Goal: Check status

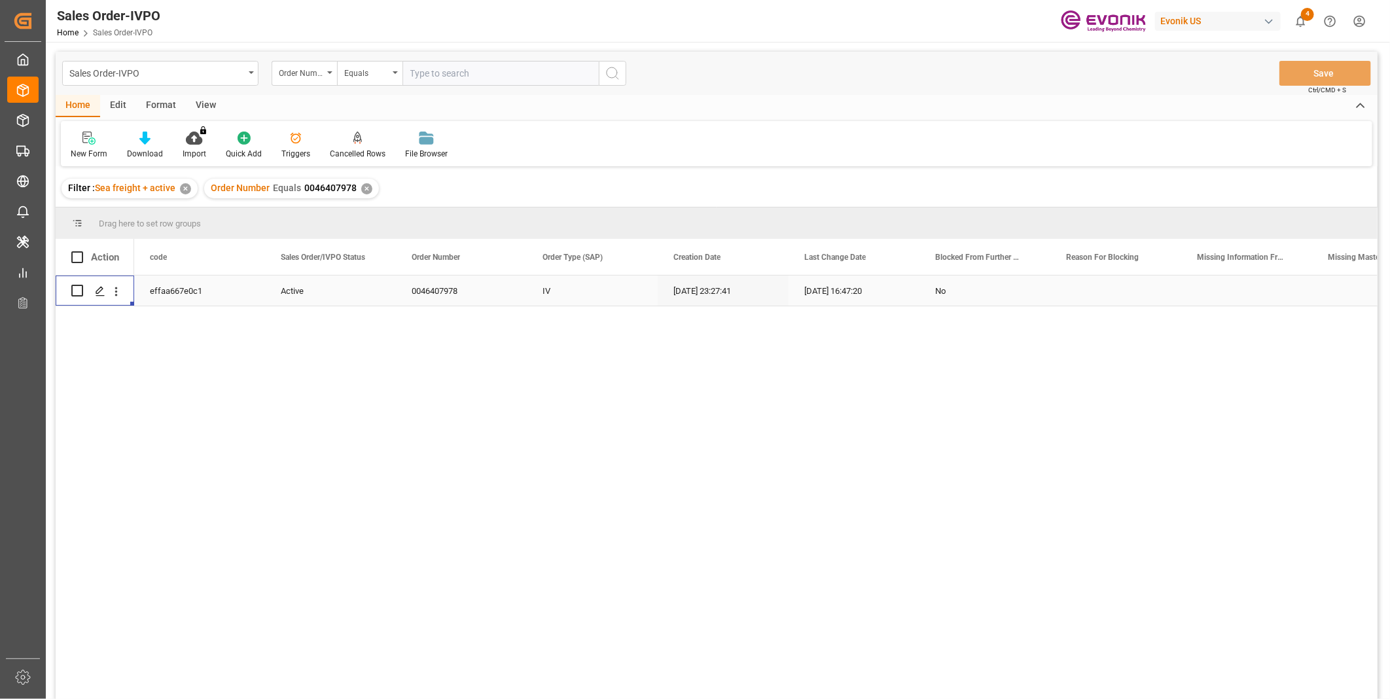
click at [441, 71] on input "text" at bounding box center [500, 73] width 196 height 25
paste input "2007110188"
type input "2007110188"
click at [610, 71] on icon "search button" at bounding box center [613, 73] width 16 height 16
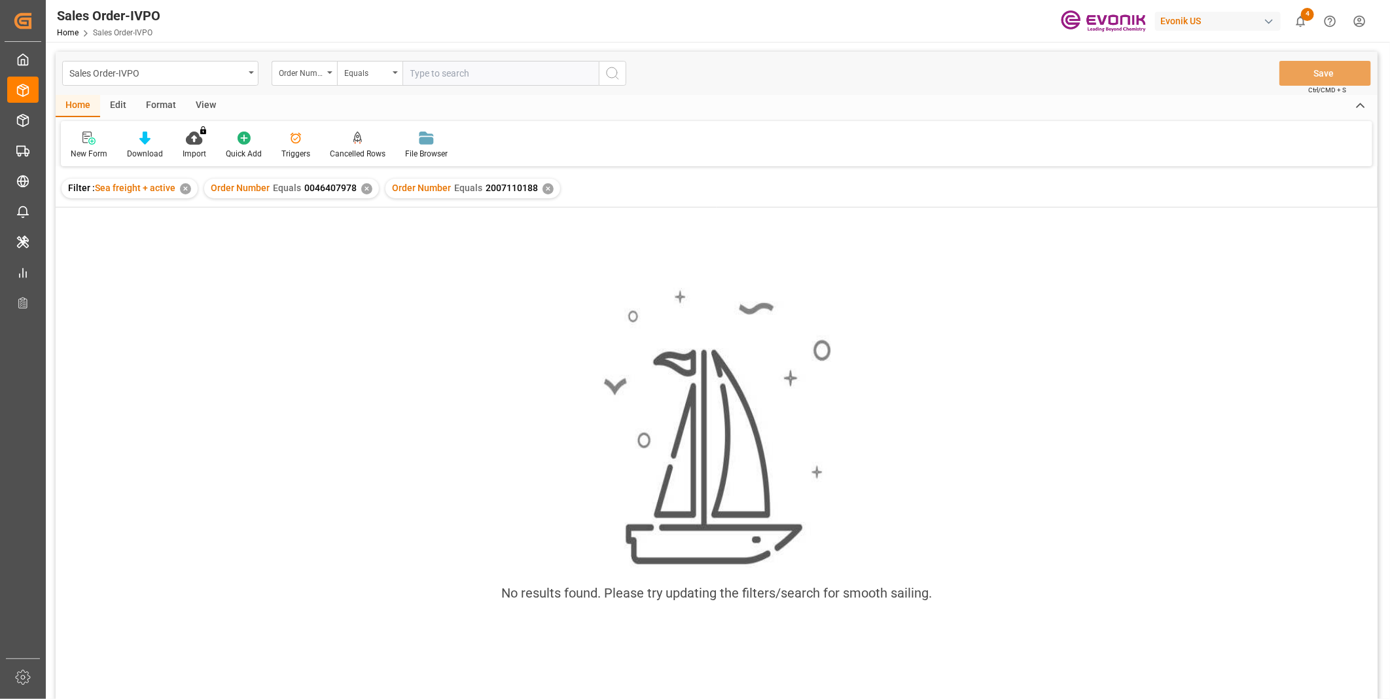
click at [361, 187] on div "✕" at bounding box center [366, 188] width 11 height 11
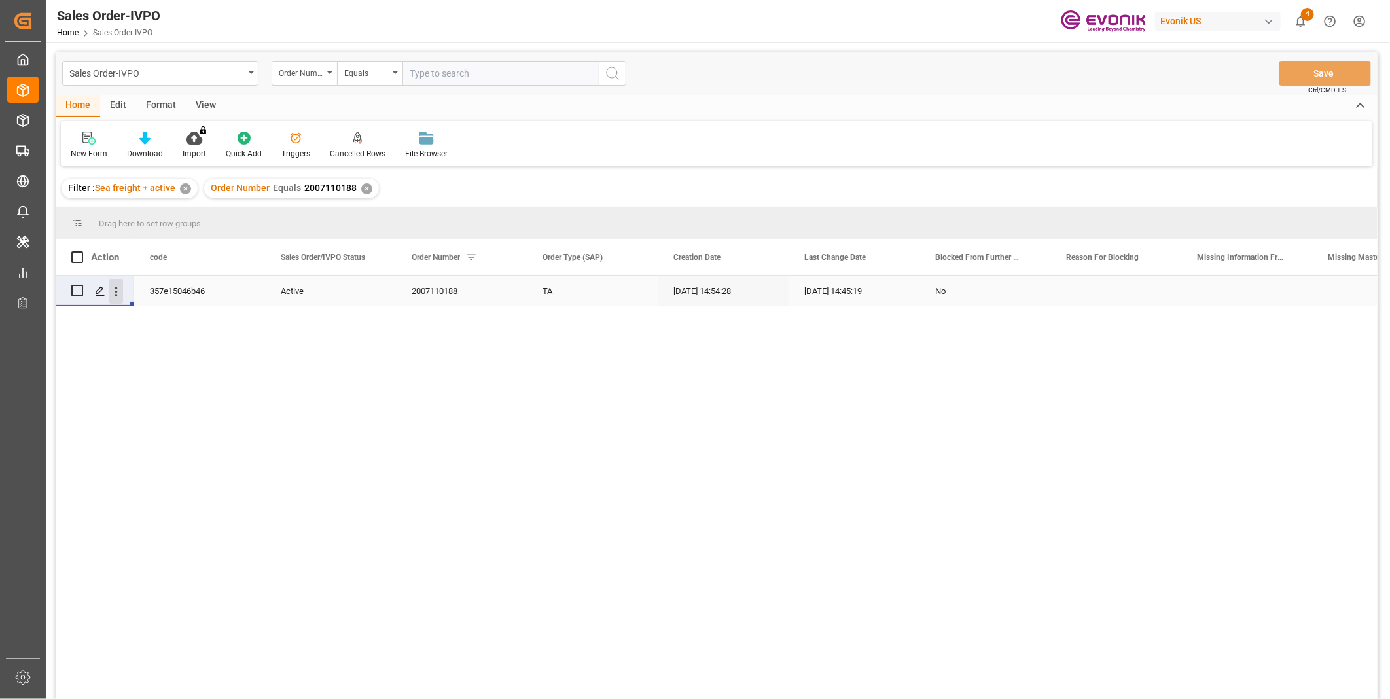
click at [118, 291] on icon "open menu" at bounding box center [116, 292] width 14 height 14
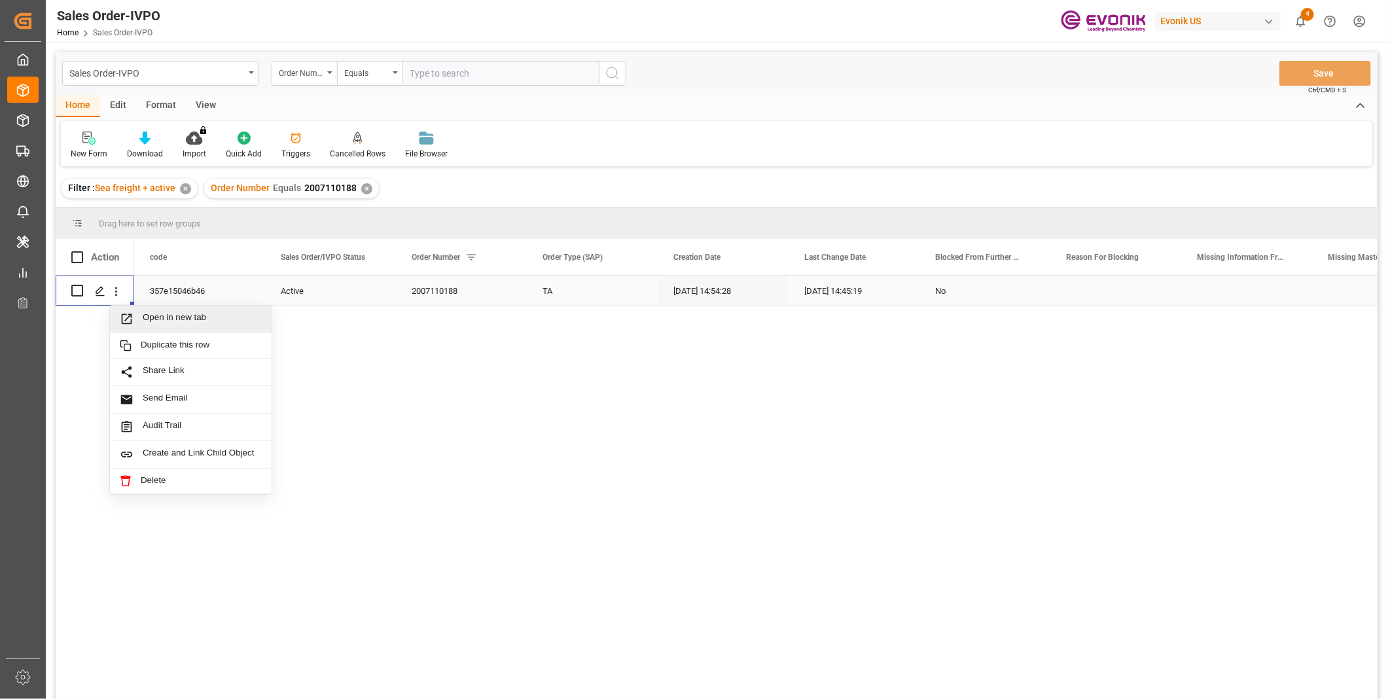
click at [181, 318] on span "Open in new tab" at bounding box center [202, 319] width 119 height 14
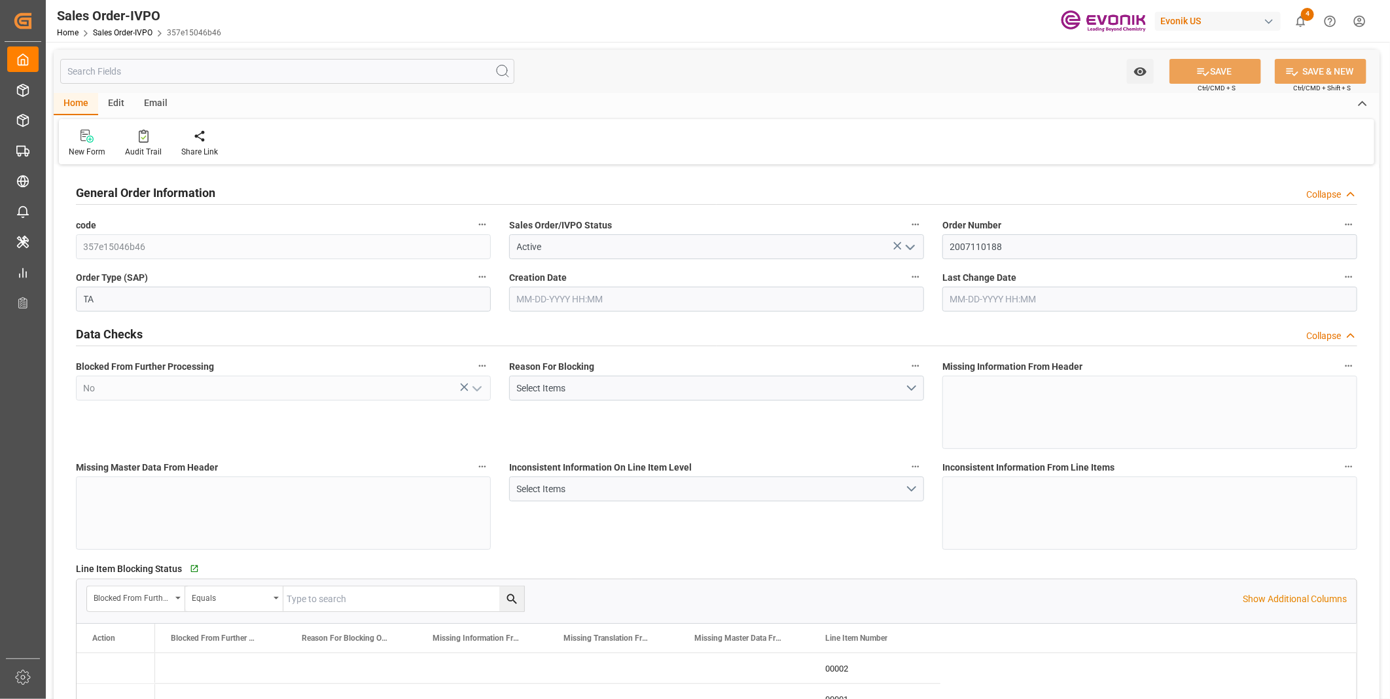
type input "COCTG"
type input "0"
type input "1"
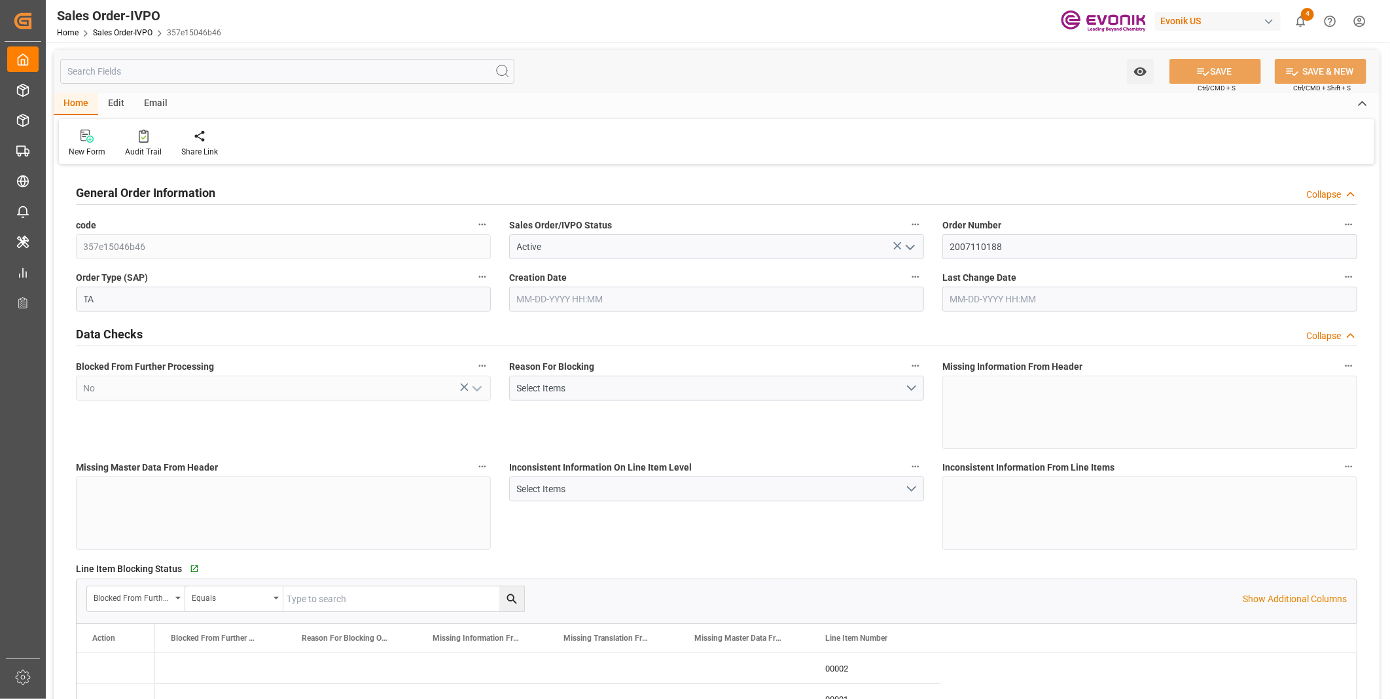
type input "18483.101"
type input "41.9952"
type input "19000"
type input "60"
type input "07-25-2025 14:54"
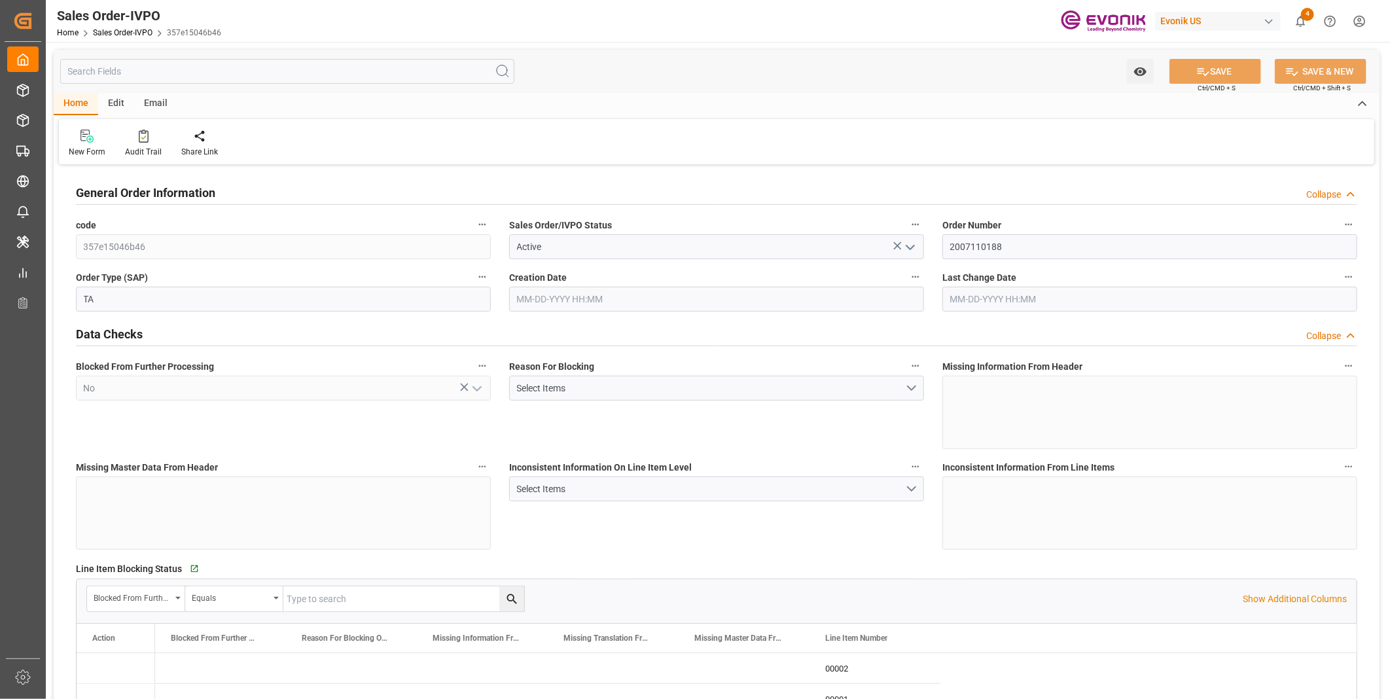
type input "09-08-2025 14:45"
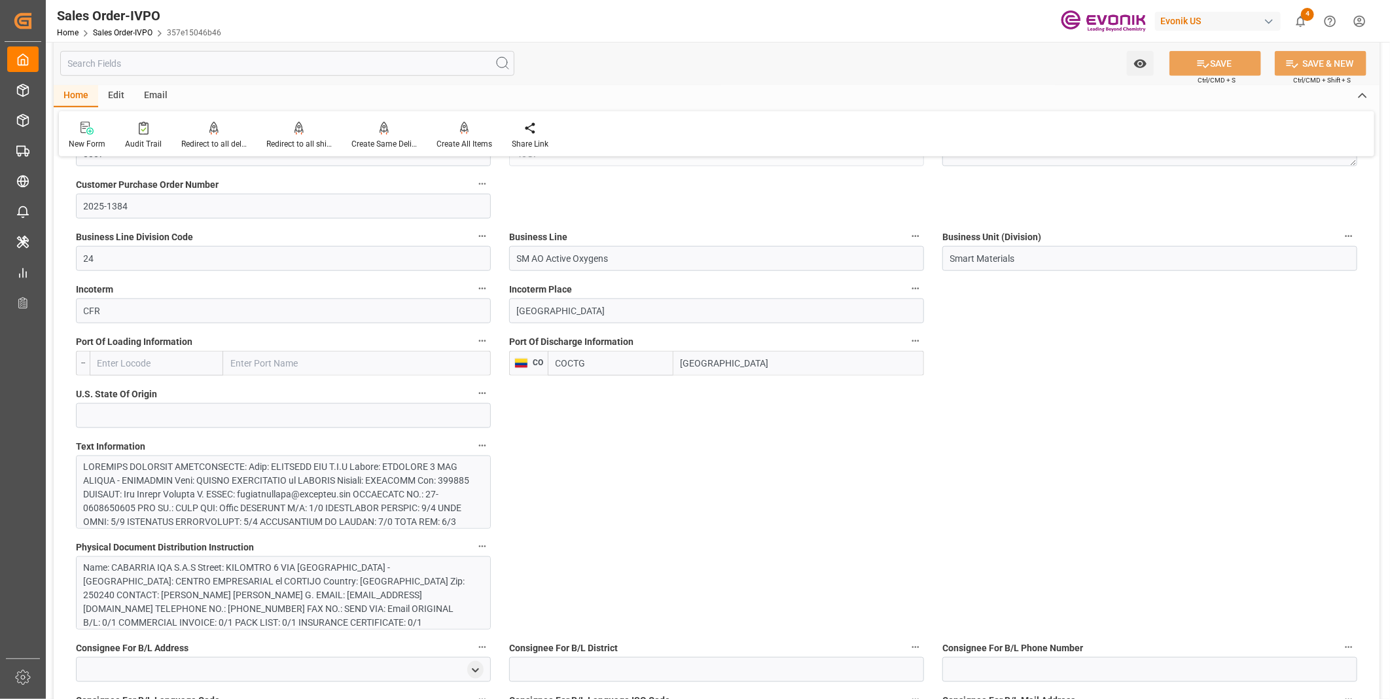
scroll to position [1018, 0]
